Goal: Information Seeking & Learning: Learn about a topic

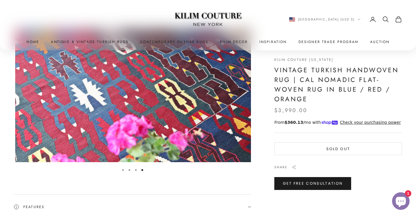
scroll to position [0, 732]
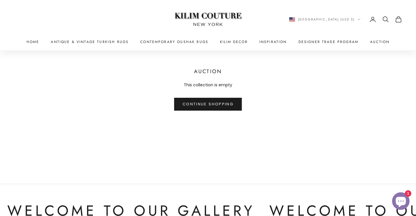
scroll to position [145, 0]
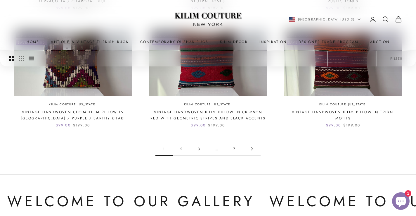
scroll to position [522, 0]
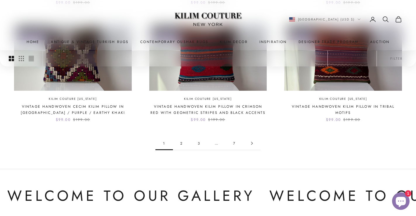
click at [183, 136] on link "2" at bounding box center [182, 142] width 18 height 13
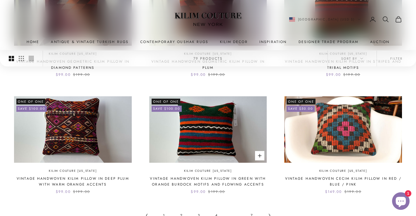
scroll to position [482, 0]
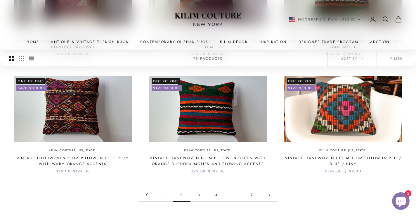
click at [201, 188] on link "3" at bounding box center [200, 194] width 18 height 13
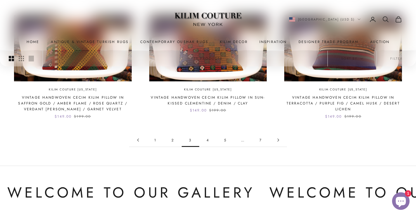
scroll to position [543, 0]
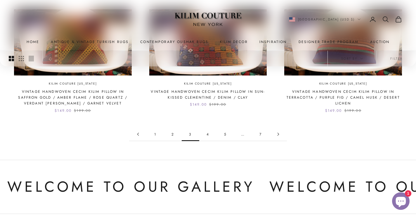
click at [207, 129] on link "4" at bounding box center [208, 133] width 18 height 13
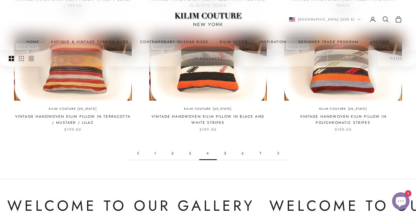
scroll to position [556, 0]
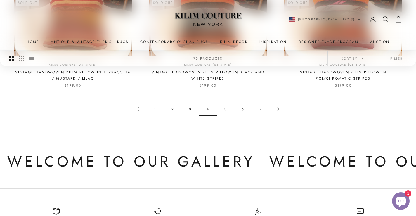
click at [222, 102] on link "5" at bounding box center [226, 108] width 18 height 13
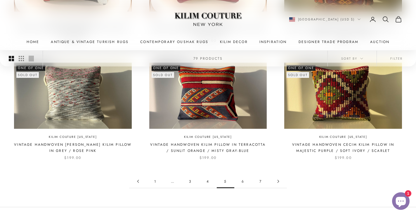
scroll to position [484, 0]
click at [242, 174] on link "6" at bounding box center [243, 180] width 18 height 13
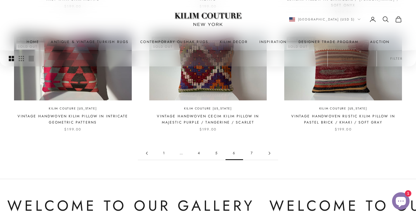
scroll to position [542, 0]
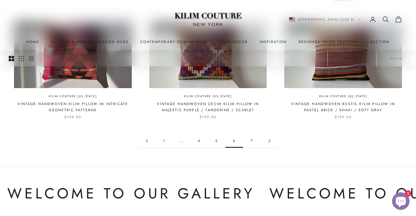
click at [252, 134] on link "7" at bounding box center [252, 140] width 18 height 13
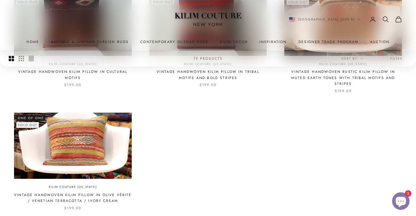
scroll to position [324, 0]
